Goal: Information Seeking & Learning: Find specific fact

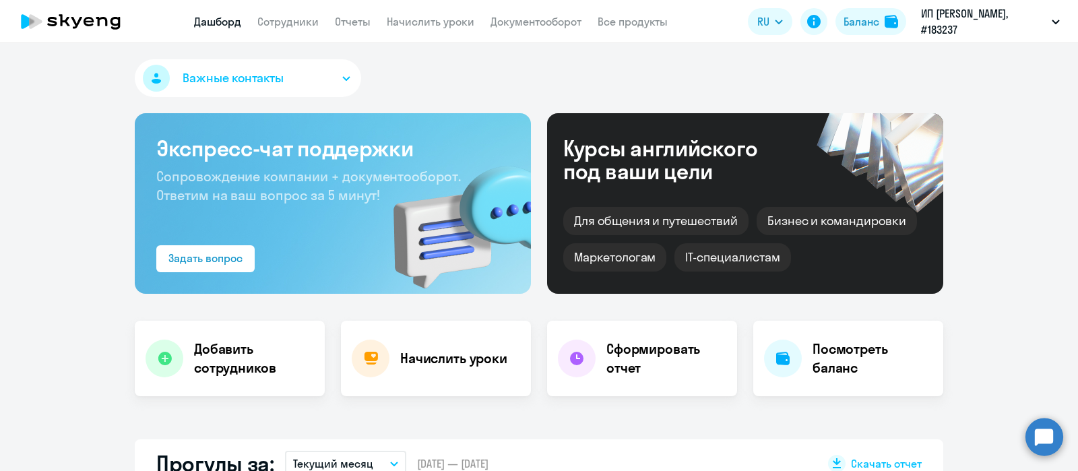
select select "30"
click at [294, 22] on link "Сотрудники" at bounding box center [287, 21] width 61 height 13
select select "30"
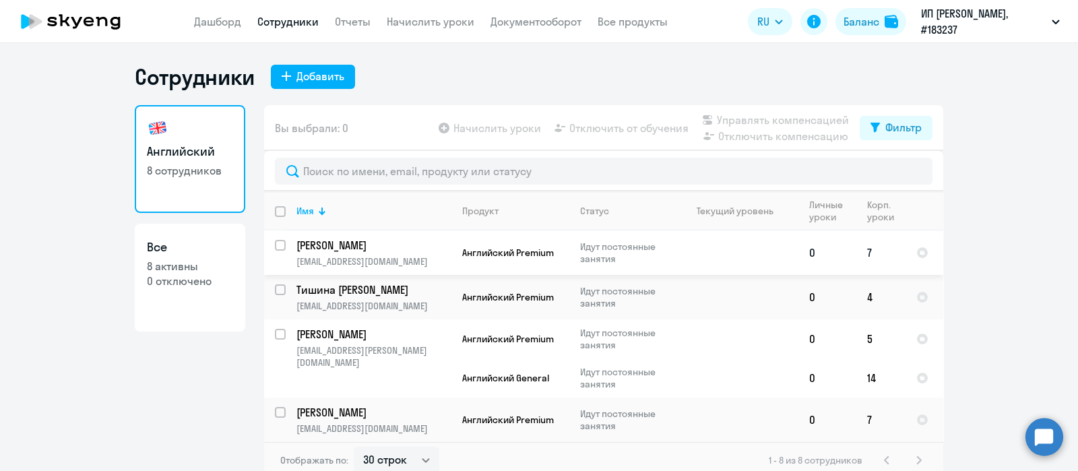
scroll to position [174, 0]
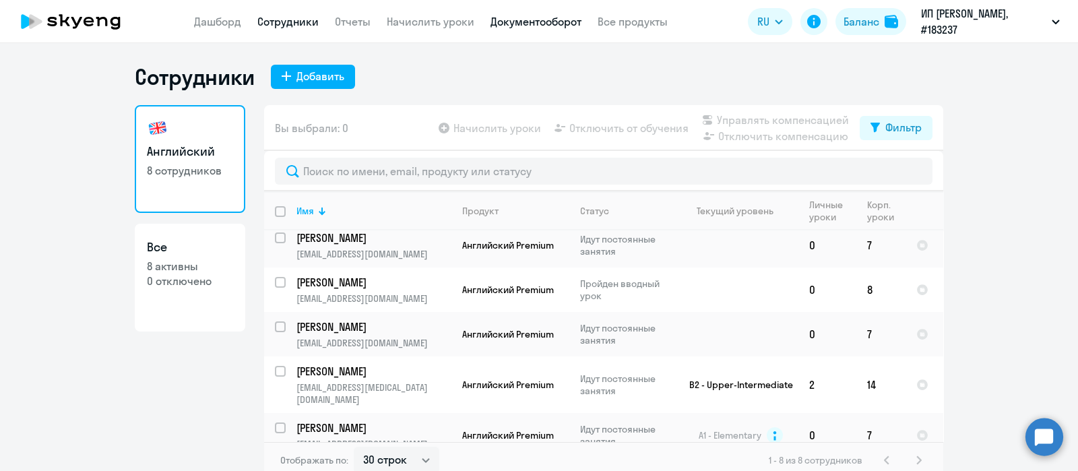
click at [545, 18] on link "Документооборот" at bounding box center [535, 21] width 91 height 13
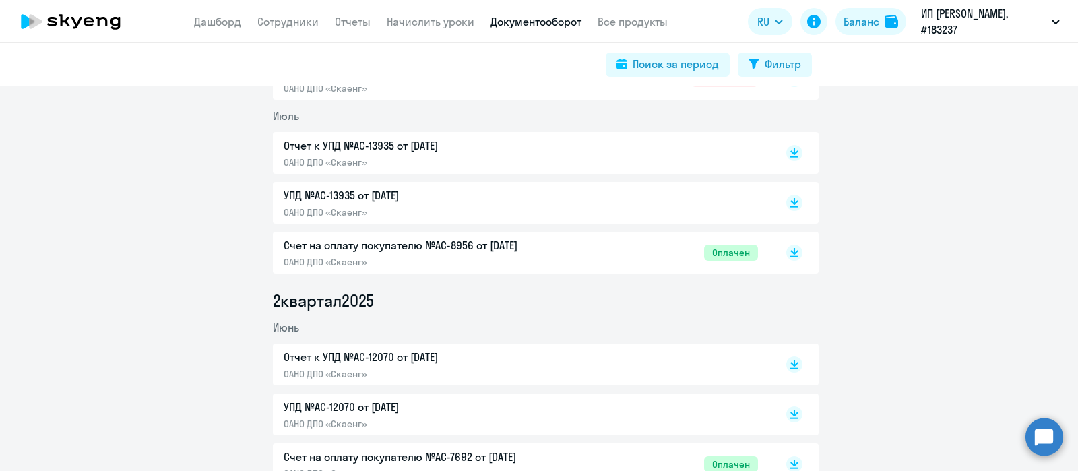
scroll to position [673, 0]
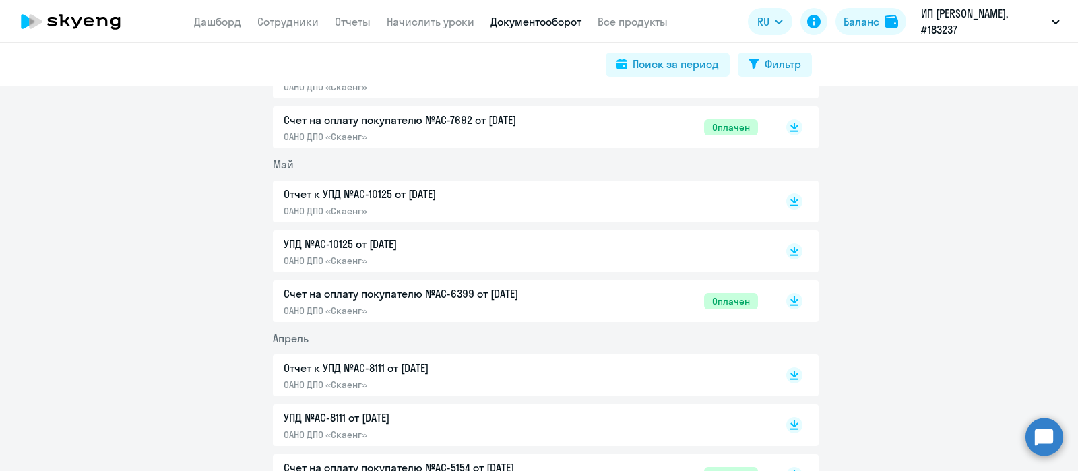
click at [273, 163] on span "Май" at bounding box center [283, 164] width 21 height 13
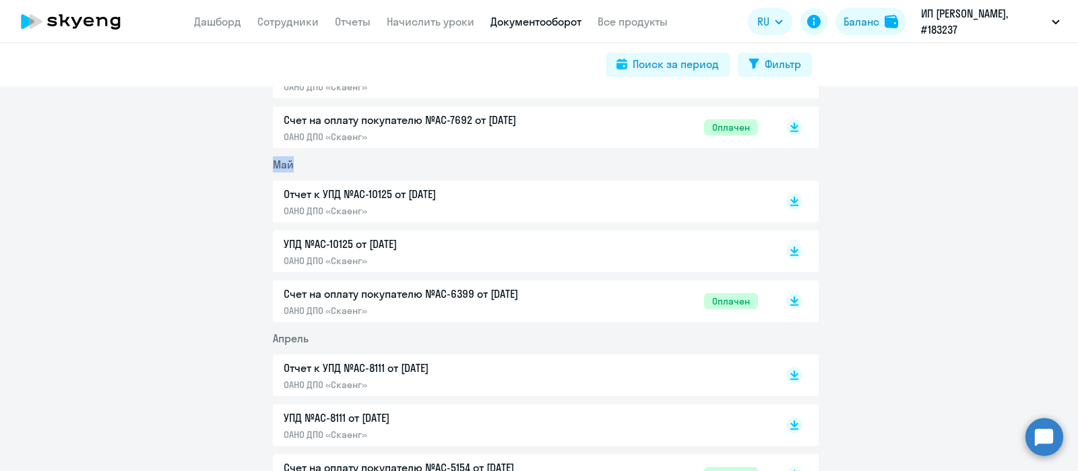
click at [299, 163] on li "Май" at bounding box center [545, 164] width 545 height 16
click at [281, 164] on span "Май" at bounding box center [283, 164] width 21 height 13
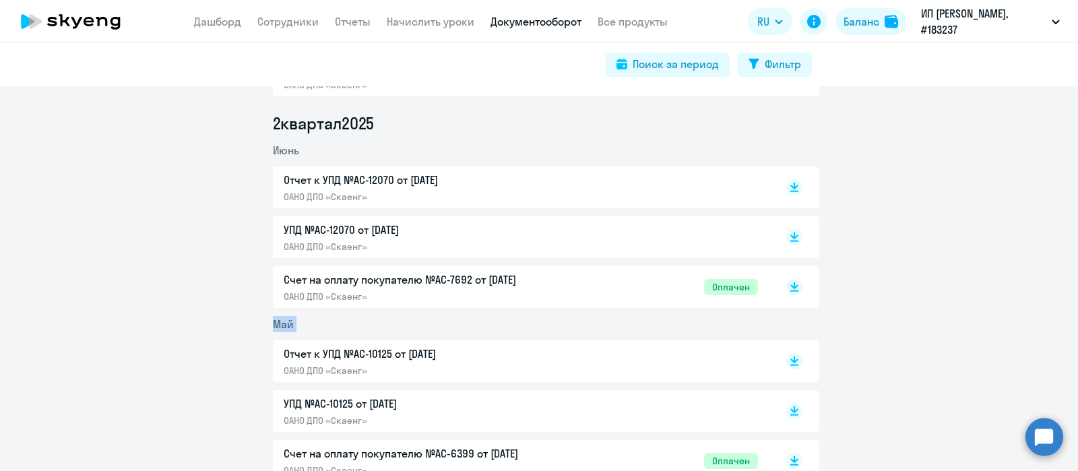
scroll to position [421, 0]
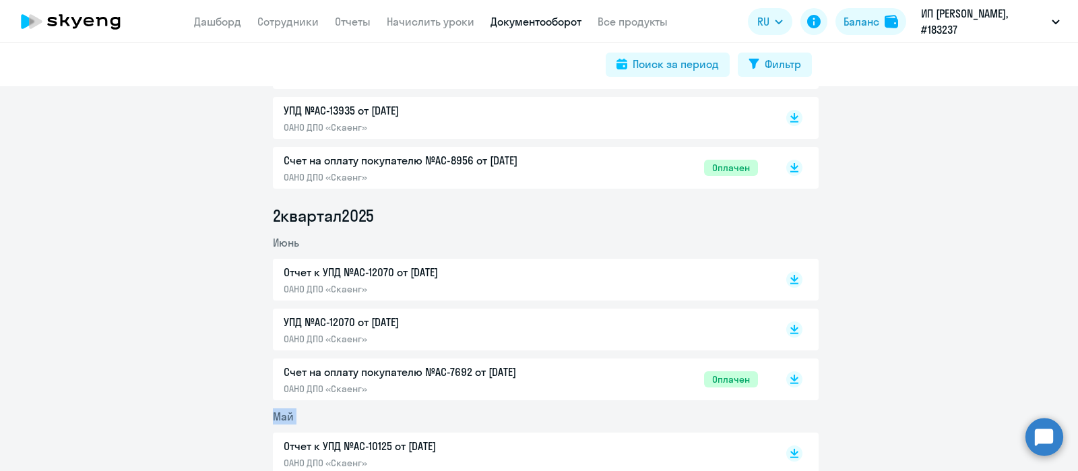
click at [288, 243] on span "Июнь" at bounding box center [286, 242] width 26 height 13
click at [290, 220] on li "2 квартал 2025" at bounding box center [545, 216] width 545 height 22
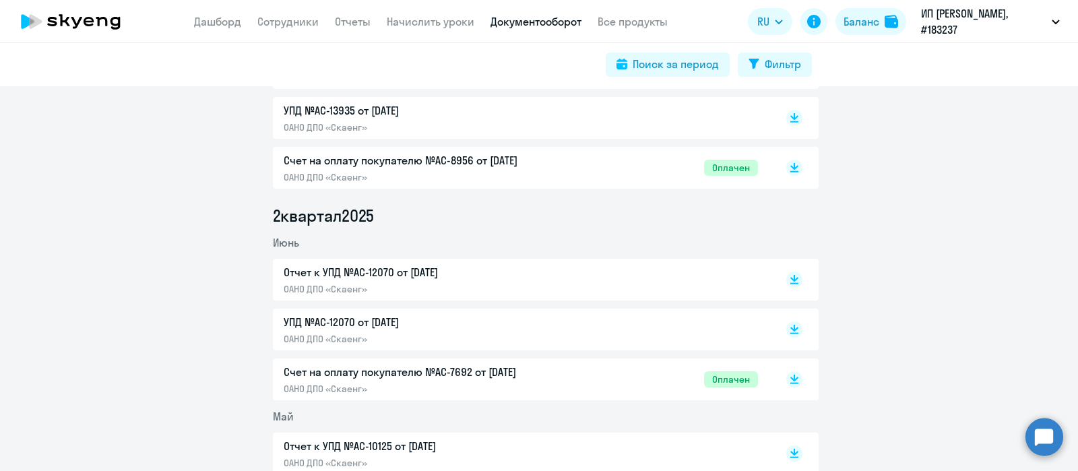
click at [279, 242] on span "Июнь" at bounding box center [286, 242] width 26 height 13
click at [299, 216] on li "2 квартал 2025" at bounding box center [545, 216] width 545 height 22
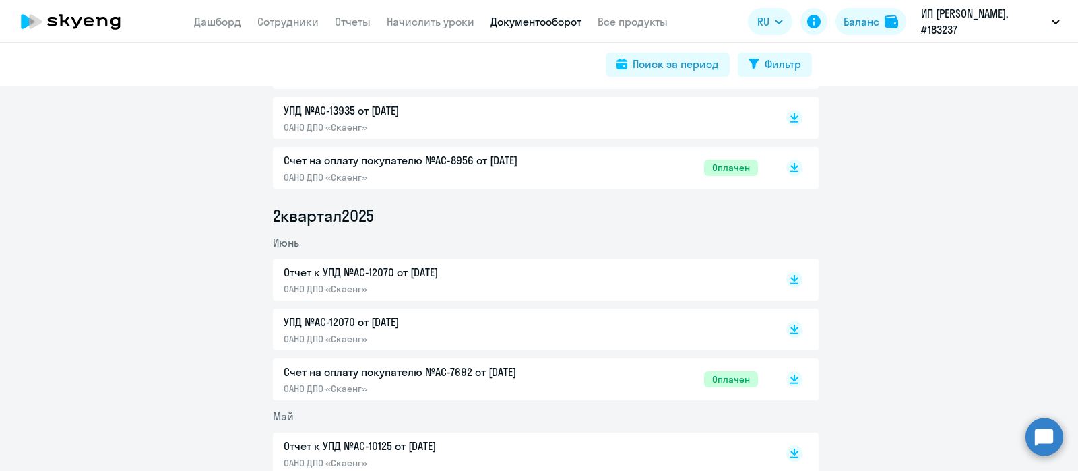
click at [284, 241] on span "Июнь" at bounding box center [286, 242] width 26 height 13
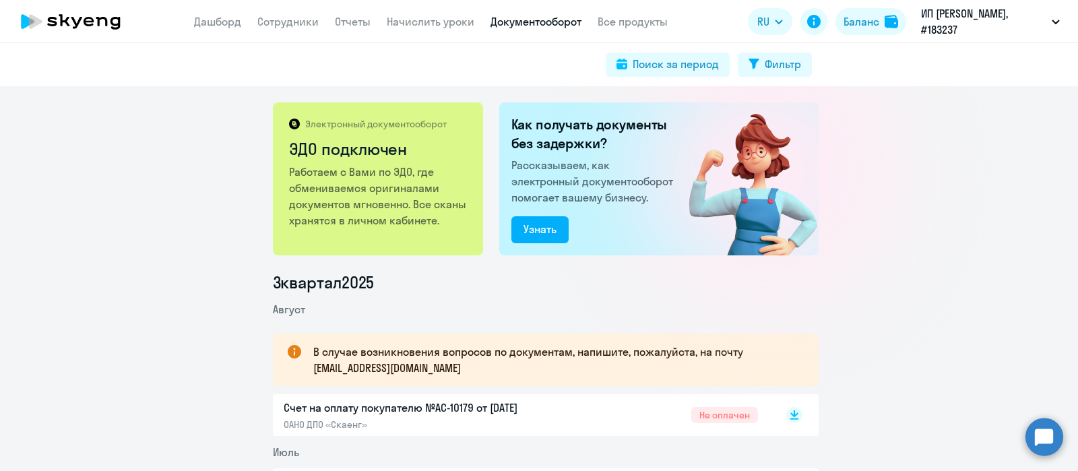
click at [327, 290] on li "3 квартал 2025" at bounding box center [545, 282] width 545 height 22
click at [287, 308] on span "Август" at bounding box center [289, 308] width 32 height 13
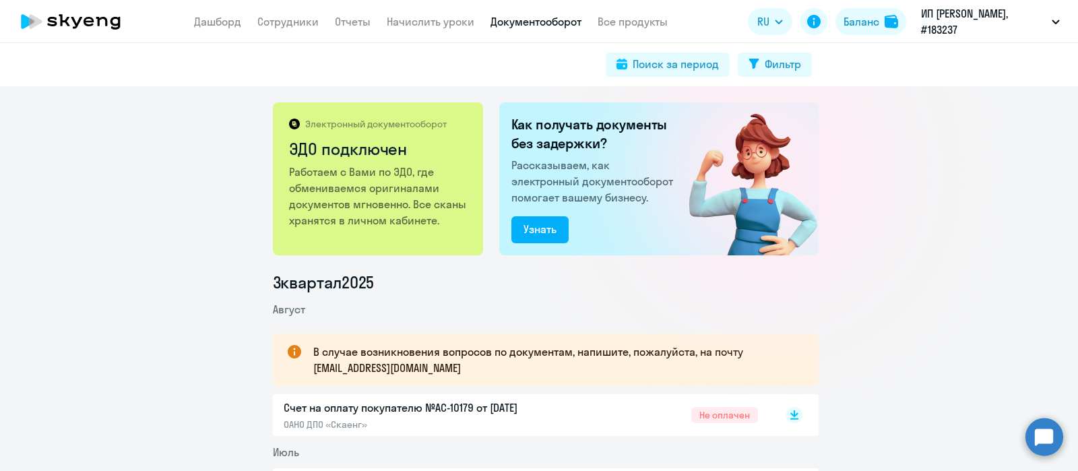
click at [304, 282] on li "3 квартал 2025" at bounding box center [545, 282] width 545 height 22
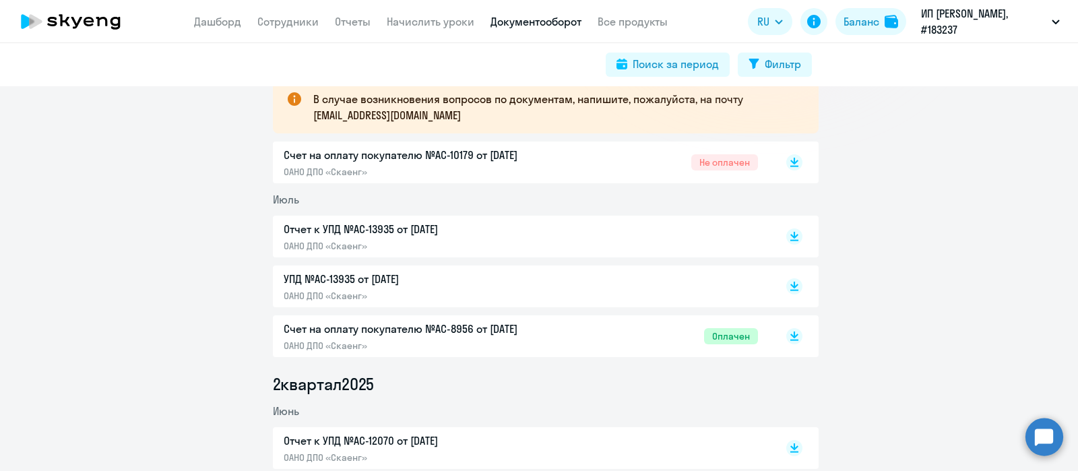
click at [326, 382] on li "2 квартал 2025" at bounding box center [545, 384] width 545 height 22
click at [283, 197] on span "Июль" at bounding box center [286, 199] width 26 height 13
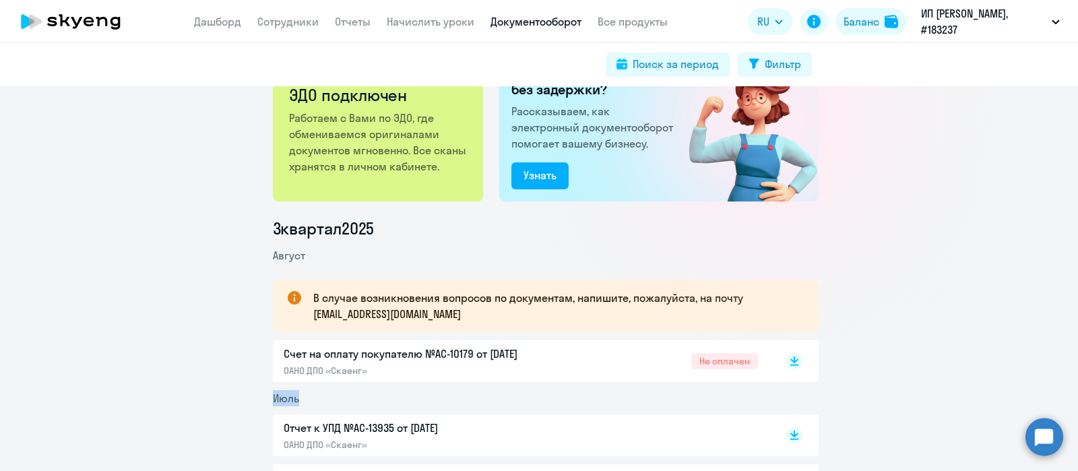
scroll to position [0, 0]
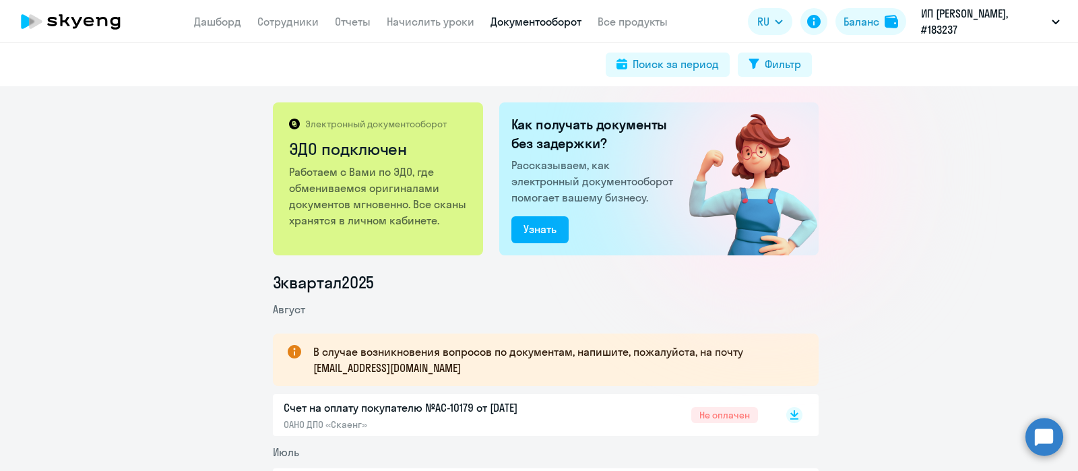
click at [304, 282] on li "3 квартал 2025" at bounding box center [545, 282] width 545 height 22
click at [304, 25] on link "Сотрудники" at bounding box center [287, 21] width 61 height 13
select select "30"
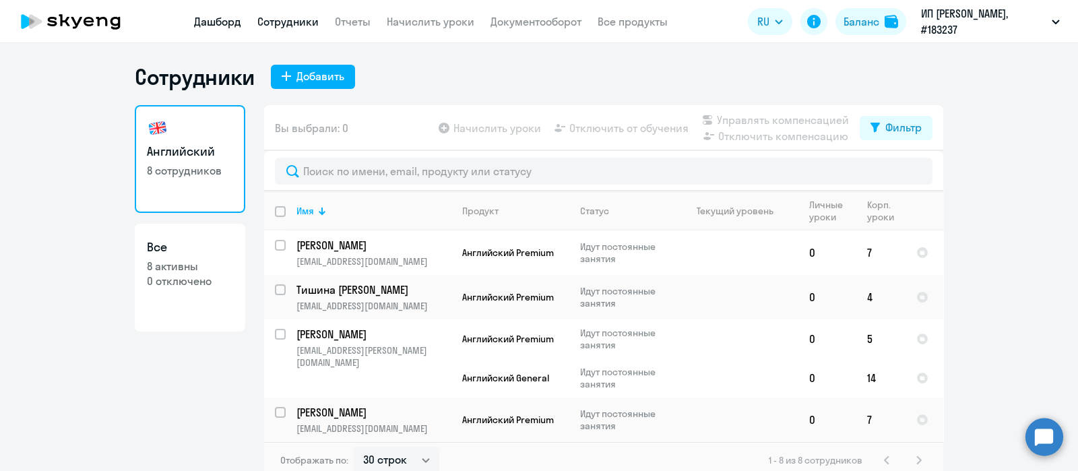
click at [218, 15] on link "Дашборд" at bounding box center [217, 21] width 47 height 13
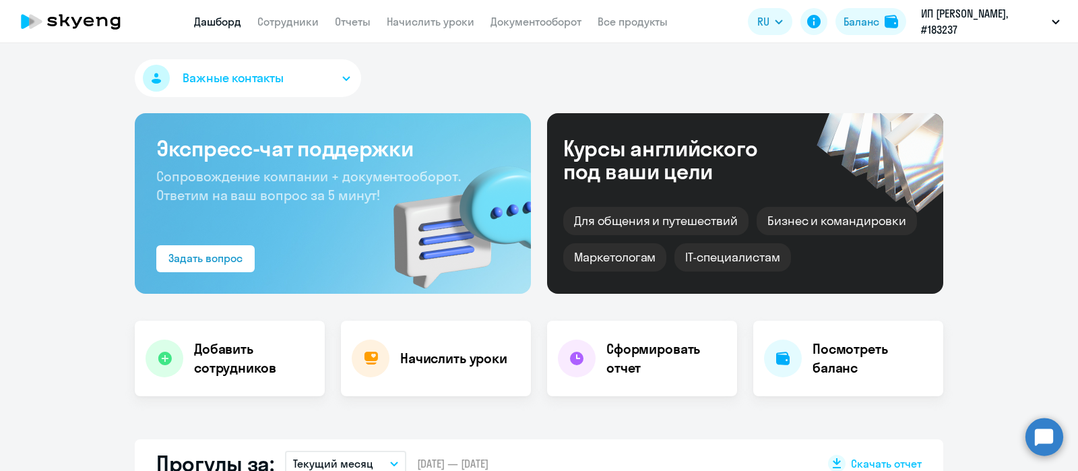
select select "30"
click at [550, 24] on link "Документооборот" at bounding box center [535, 21] width 91 height 13
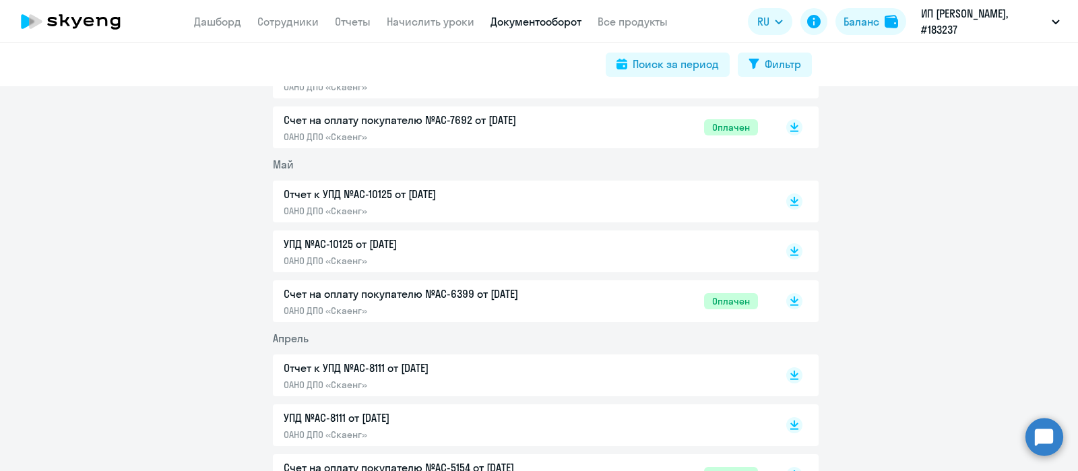
scroll to position [1100, 0]
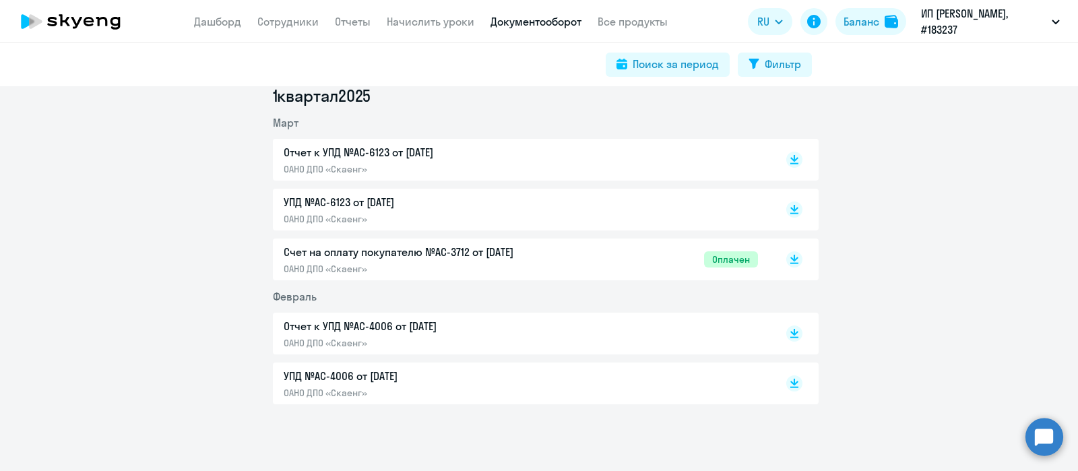
click at [413, 257] on p "Счет на оплату покупателю №AC-3712 от [DATE]" at bounding box center [425, 252] width 283 height 16
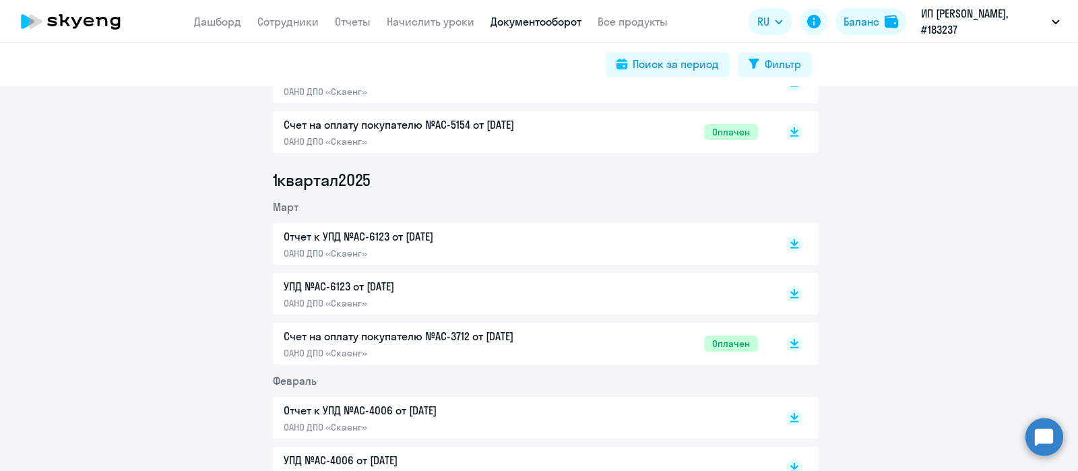
click at [417, 132] on div "Счет на оплату покупателю №AC-5154 от [DATE] ОАНО ДПО «Скаенг»" at bounding box center [425, 132] width 283 height 31
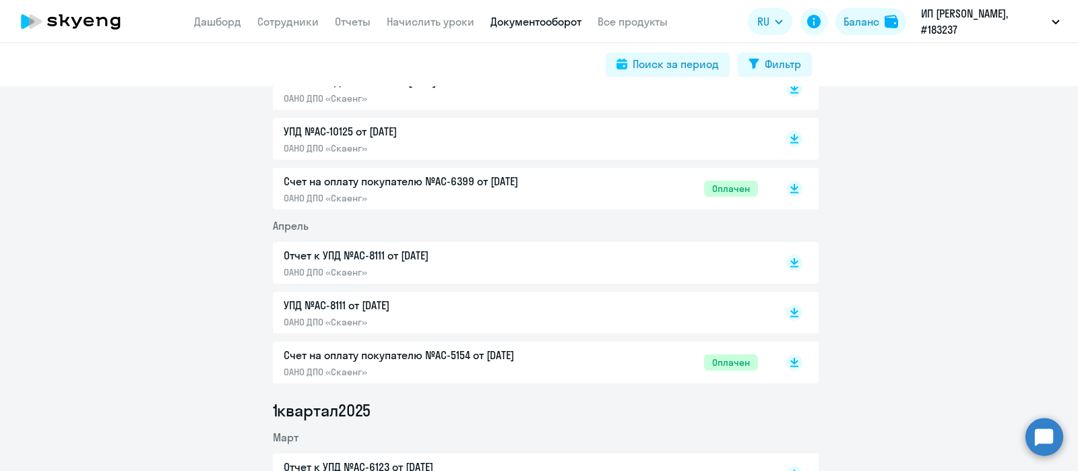
scroll to position [763, 0]
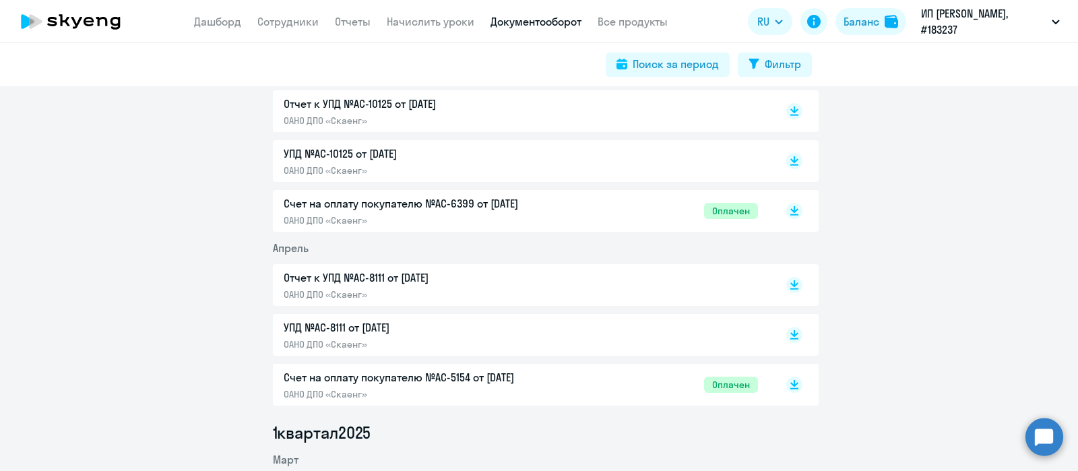
click at [460, 375] on p "Счет на оплату покупателю №AC-5154 от [DATE]" at bounding box center [425, 377] width 283 height 16
click at [467, 214] on p "ОАНО ДПО «Скаенг»" at bounding box center [425, 220] width 283 height 12
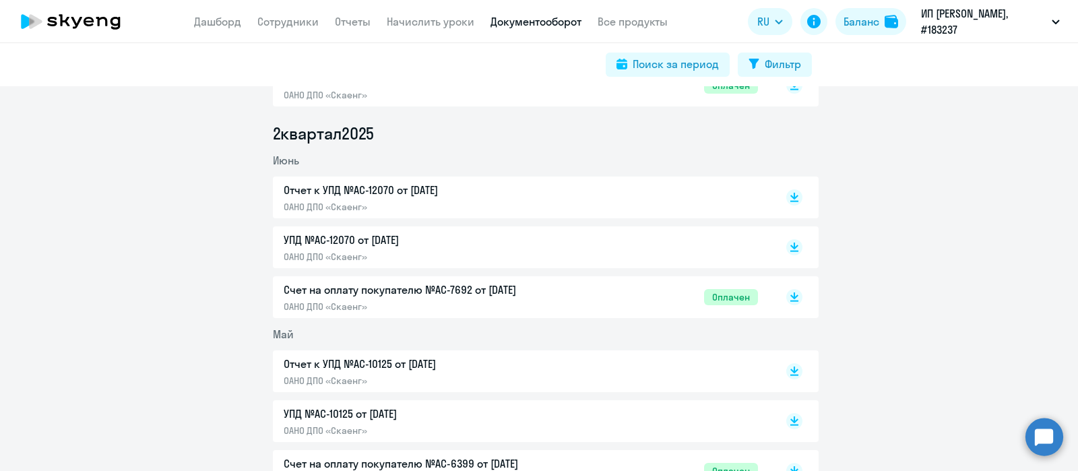
scroll to position [426, 0]
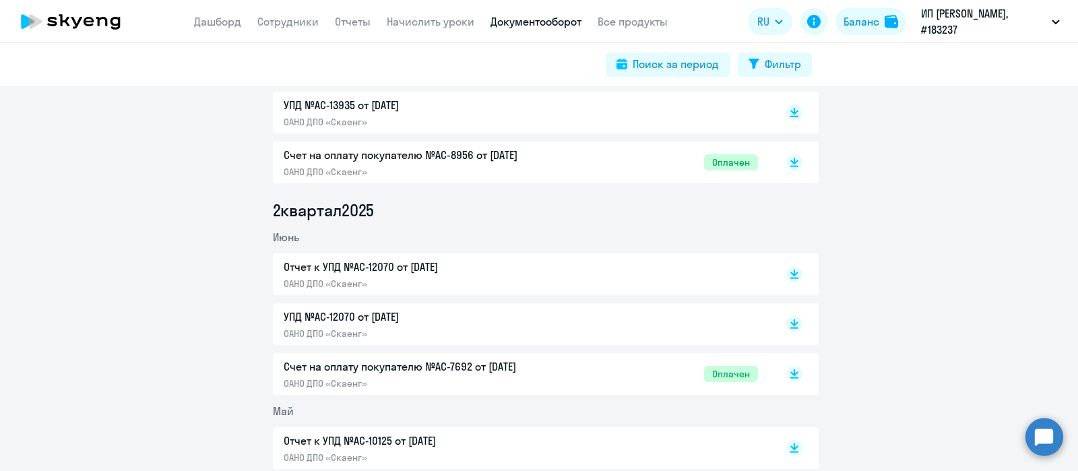
click at [475, 378] on p "ОАНО ДПО «Скаенг»" at bounding box center [425, 383] width 283 height 12
click at [496, 164] on div "Счет на оплату покупателю №AC-8956 от [DATE] ОАНО ДПО «Скаенг»" at bounding box center [425, 162] width 283 height 31
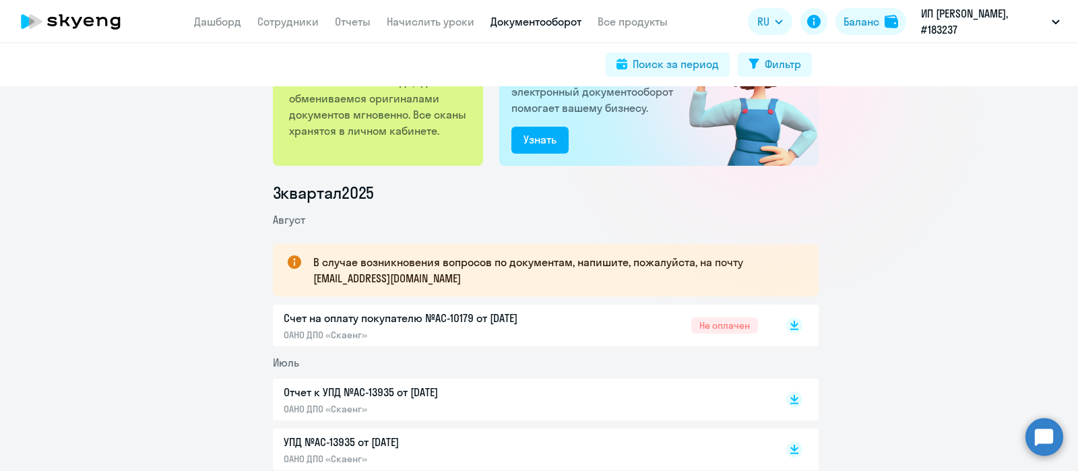
scroll to position [258, 0]
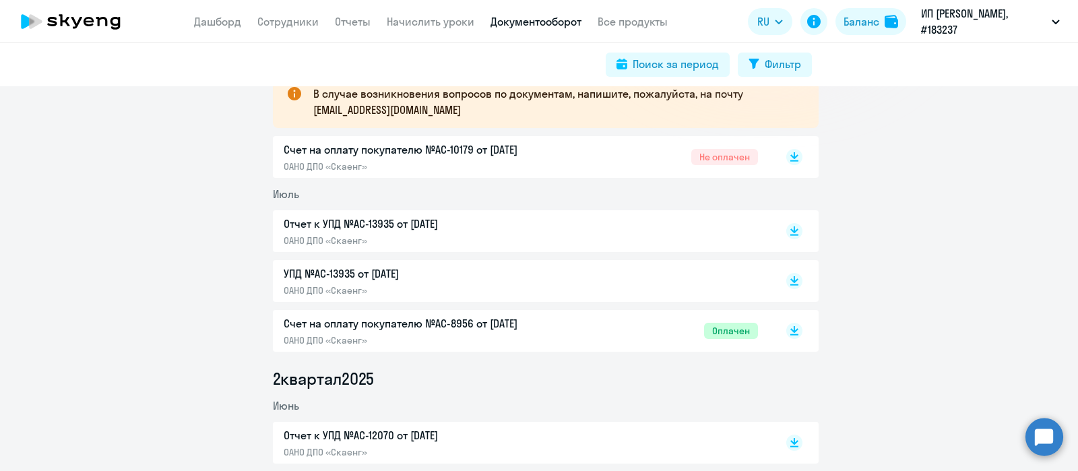
click at [482, 159] on div "Счет на оплату покупателю №AC-10179 от [DATE] ОАНО ДПО «Скаенг»" at bounding box center [425, 156] width 283 height 31
